Goal: Communication & Community: Answer question/provide support

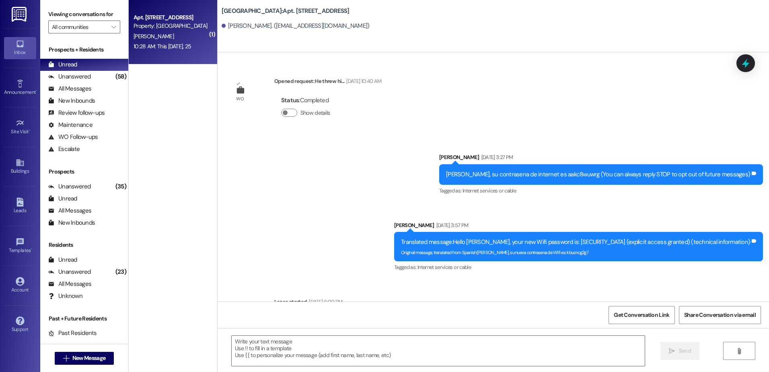
scroll to position [1416, 0]
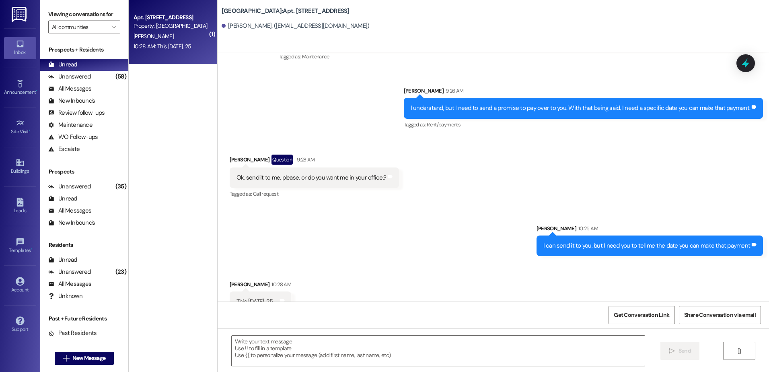
click at [283, 367] on div " Send " at bounding box center [493, 358] width 551 height 60
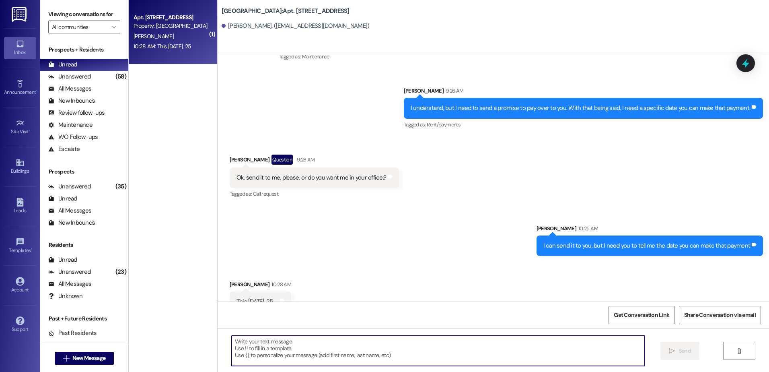
click at [298, 360] on textarea at bounding box center [438, 350] width 413 height 30
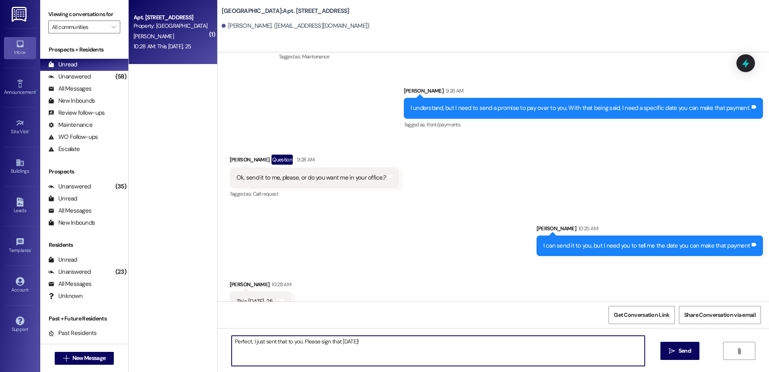
type textarea "Perfect, I just sent that to you. Please sign that [DATE]!"
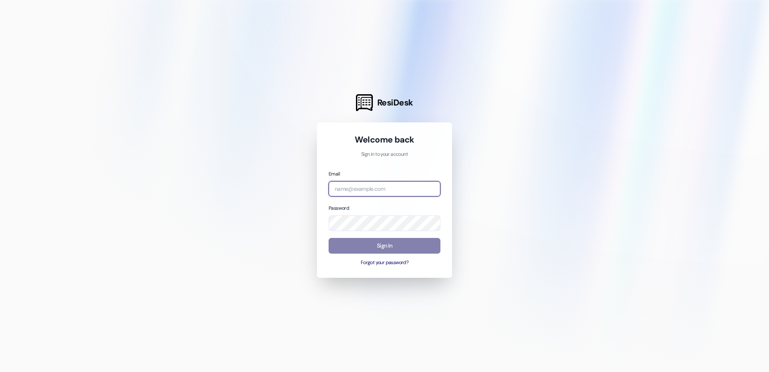
type input "[DOMAIN_NAME][EMAIL_ADDRESS][DOMAIN_NAME]"
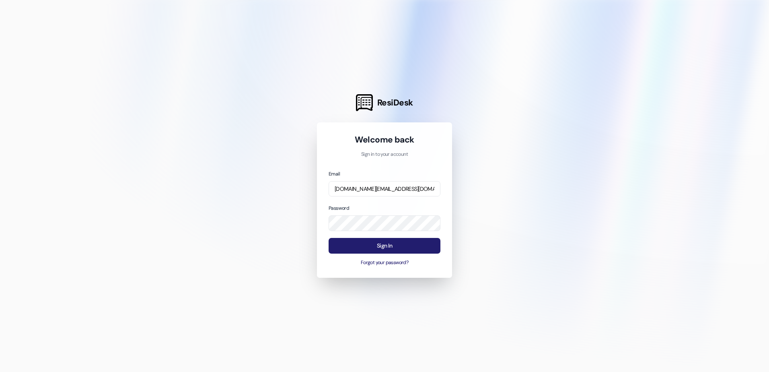
click at [333, 247] on button "Sign In" at bounding box center [384, 246] width 112 height 16
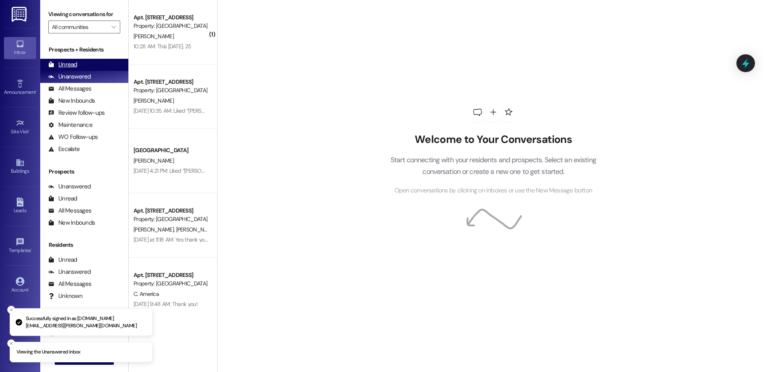
click at [80, 61] on div "Unread (0)" at bounding box center [84, 65] width 88 height 12
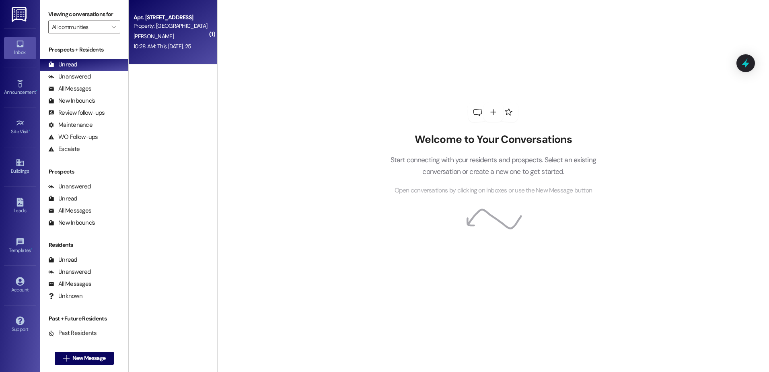
click at [166, 31] on div "[PERSON_NAME]" at bounding box center [171, 36] width 76 height 10
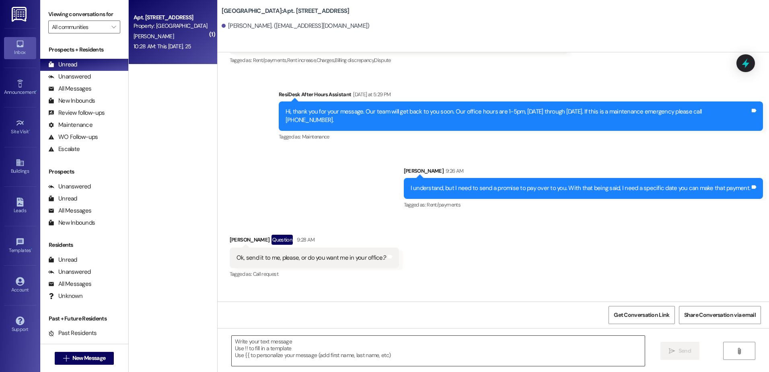
scroll to position [1416, 0]
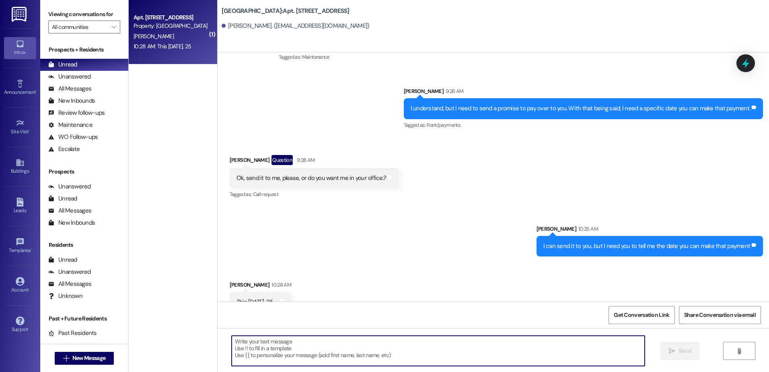
click at [300, 347] on textarea at bounding box center [438, 350] width 413 height 30
type textarea "Perfect, I just sent that to you!"
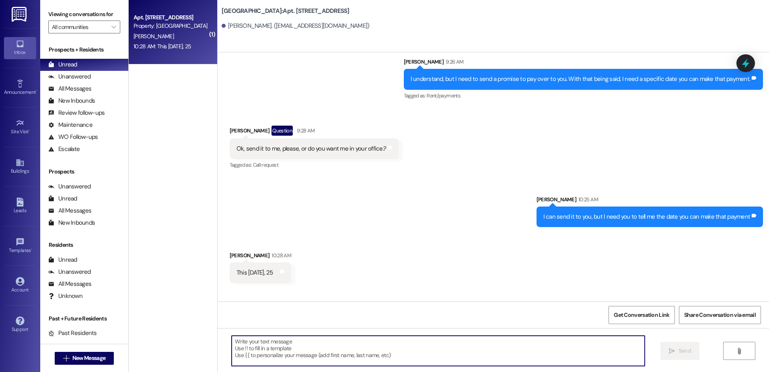
scroll to position [1472, 0]
